Goal: Check status: Check status

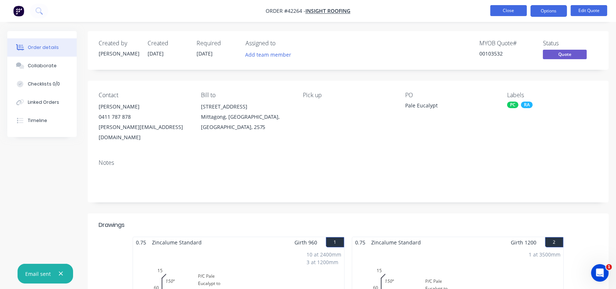
click at [510, 10] on button "Close" at bounding box center [508, 10] width 37 height 11
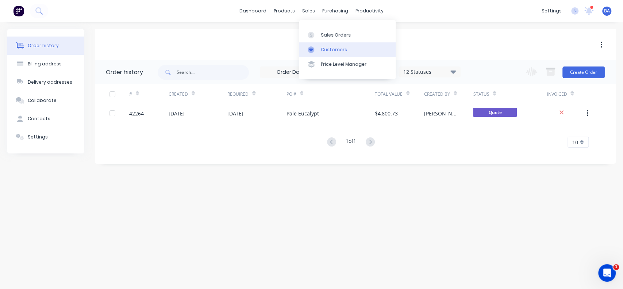
click at [318, 54] on link "Customers" at bounding box center [347, 49] width 97 height 15
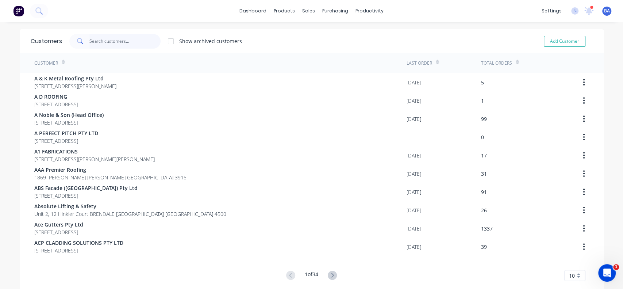
click at [129, 42] on input "text" at bounding box center [124, 41] width 71 height 15
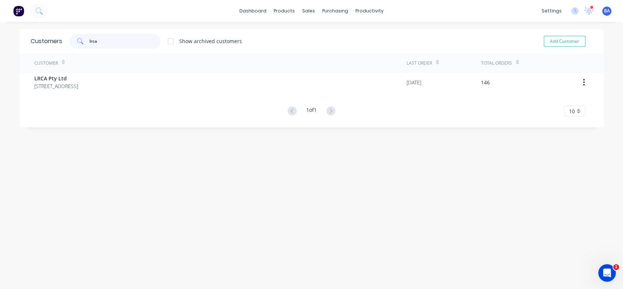
type input "lrca"
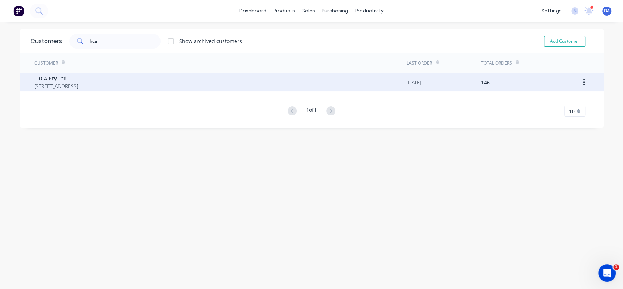
click at [69, 74] on span "LRCA Pty Ltd" at bounding box center [56, 78] width 44 height 8
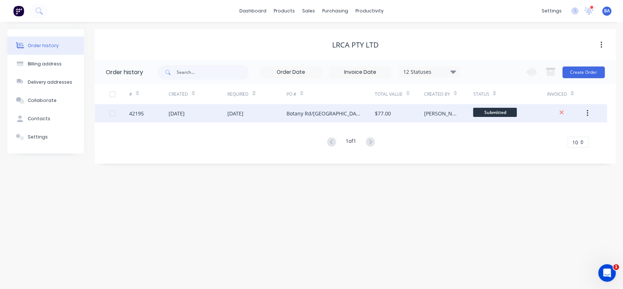
click at [359, 115] on div "Botany Rd/[GEOGRAPHIC_DATA]" at bounding box center [331, 113] width 88 height 18
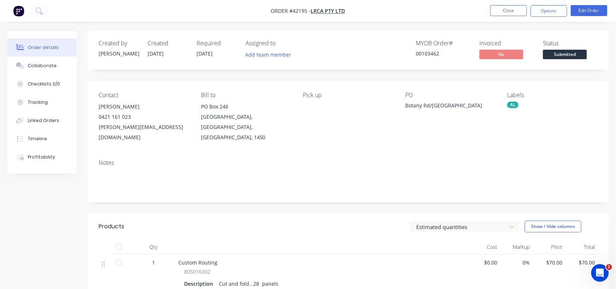
click at [330, 48] on div "MYOB Order # 00103462 Invoiced No Status Submitted" at bounding box center [457, 50] width 279 height 21
click at [505, 6] on button "Close" at bounding box center [508, 10] width 37 height 11
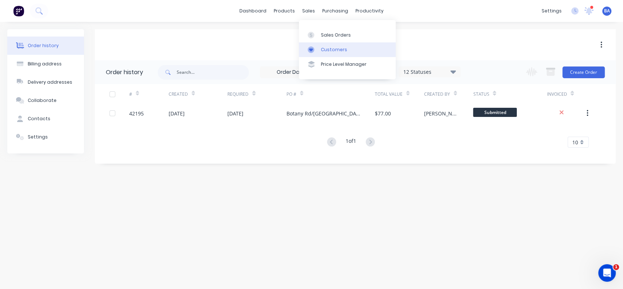
click at [314, 48] on icon at bounding box center [311, 49] width 7 height 7
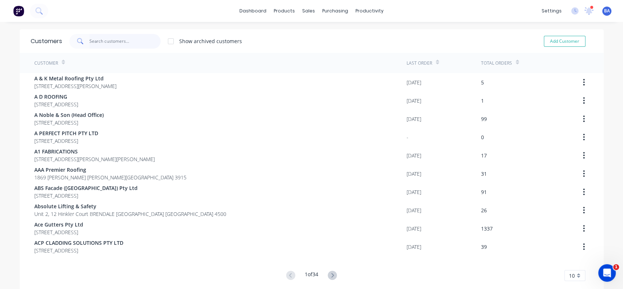
click at [117, 42] on input "text" at bounding box center [124, 41] width 71 height 15
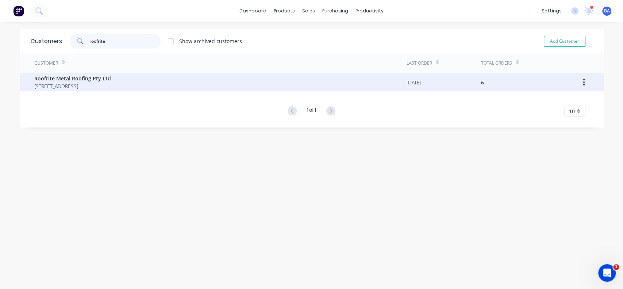
type input "roofrite"
click at [65, 81] on span "Roofrite Metal Roofing Pty Ltd" at bounding box center [72, 78] width 77 height 8
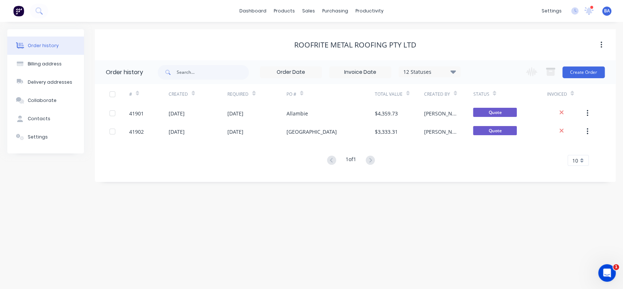
click at [456, 74] on icon at bounding box center [453, 71] width 5 height 9
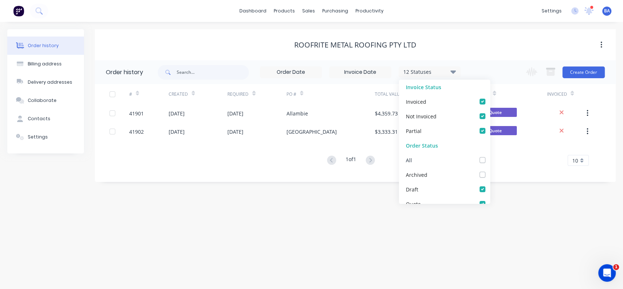
click at [490, 156] on label at bounding box center [490, 156] width 0 height 0
click at [490, 158] on input "checkbox" at bounding box center [493, 159] width 6 height 7
checkbox input "true"
click at [520, 210] on div "Order history Billing address Delivery addresses Collaborate Contacts Settings …" at bounding box center [311, 155] width 623 height 267
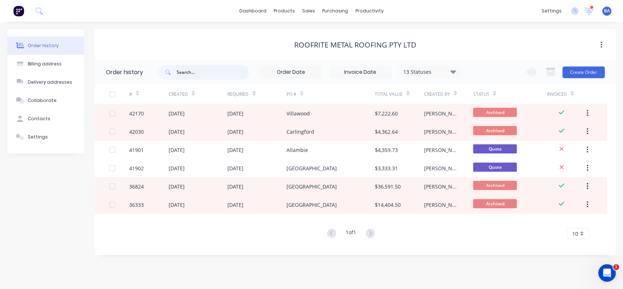
click at [195, 74] on input "text" at bounding box center [213, 72] width 72 height 15
click at [297, 47] on div "Roofrite Metal Roofing Pty Ltd" at bounding box center [355, 45] width 122 height 9
click at [327, 45] on div "Roofrite Metal Roofing Pty Ltd" at bounding box center [355, 45] width 122 height 9
drag, startPoint x: 327, startPoint y: 45, endPoint x: 290, endPoint y: 44, distance: 37.2
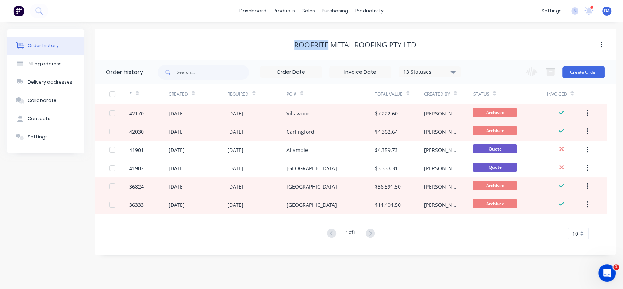
click at [290, 44] on div "Roofrite Metal Roofing Pty Ltd" at bounding box center [355, 45] width 521 height 9
click at [297, 44] on div "Roofrite Metal Roofing Pty Ltd" at bounding box center [355, 45] width 122 height 9
